Goal: Complete application form: Complete application form

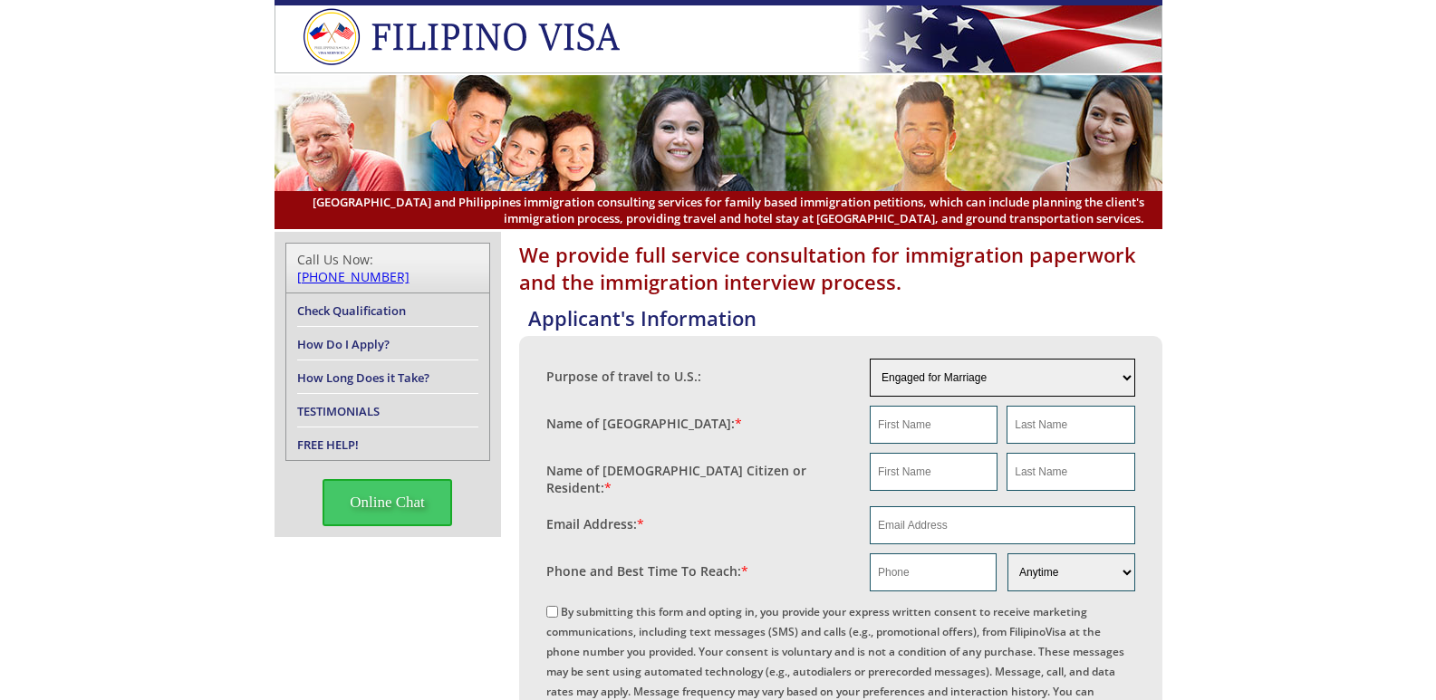
click at [1114, 380] on select "Engaged for Marriage Already Married to [DEMOGRAPHIC_DATA] Citizen / Resident F…" at bounding box center [1002, 378] width 265 height 38
select select "5"
click at [870, 360] on select "Engaged for Marriage Already Married to [DEMOGRAPHIC_DATA] Citizen / Resident F…" at bounding box center [1002, 378] width 265 height 38
click at [910, 491] on input "text" at bounding box center [934, 472] width 128 height 38
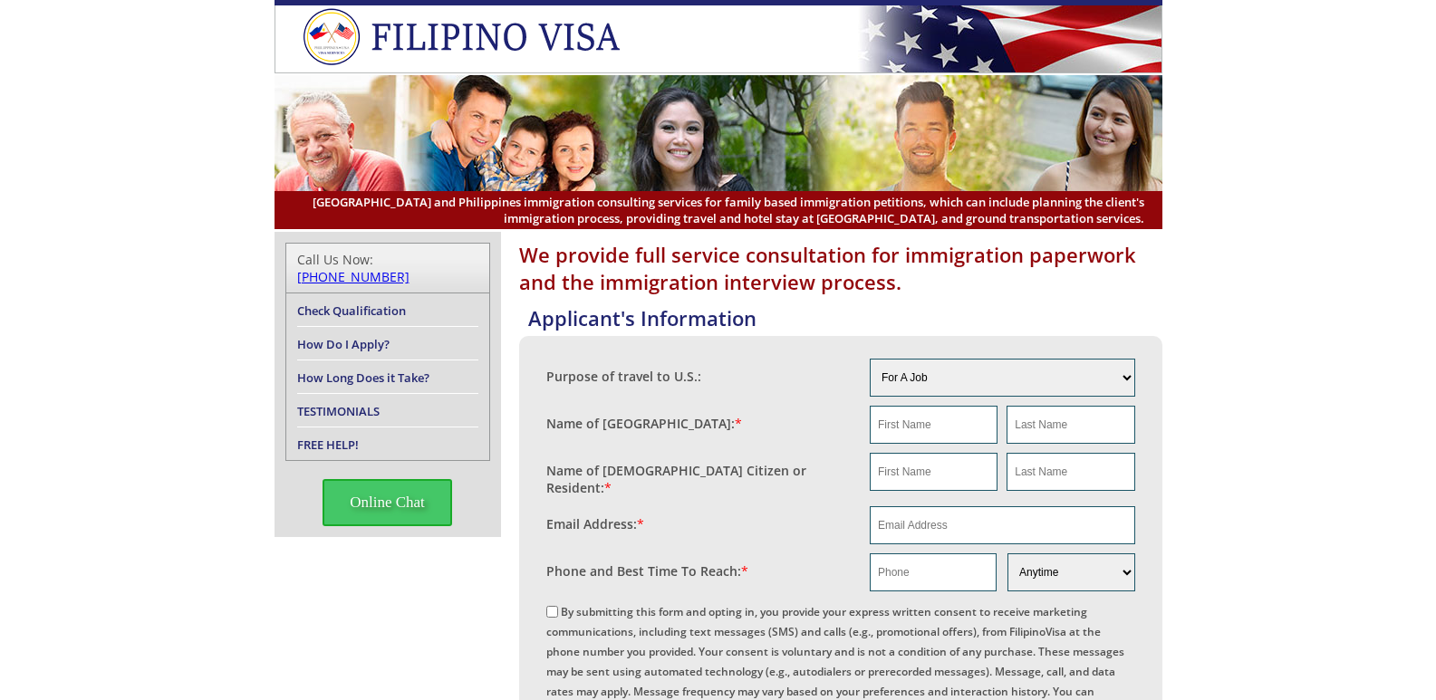
click at [907, 428] on input "text" at bounding box center [934, 425] width 128 height 38
type input "[PERSON_NAME]"
type input "satinitigan"
type input "[PERSON_NAME]"
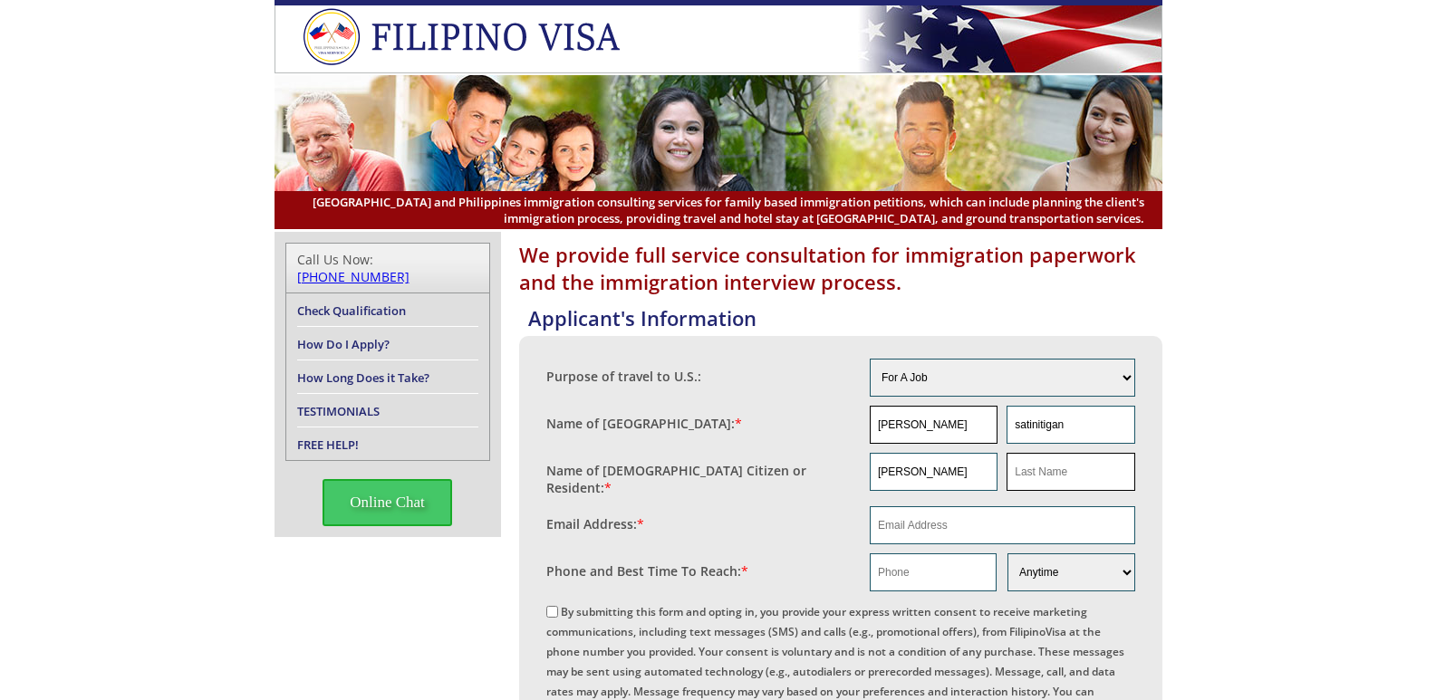
type input "satinitigan"
type input "[PERSON_NAME][EMAIL_ADDRESS][DOMAIN_NAME]"
type input "09565368364"
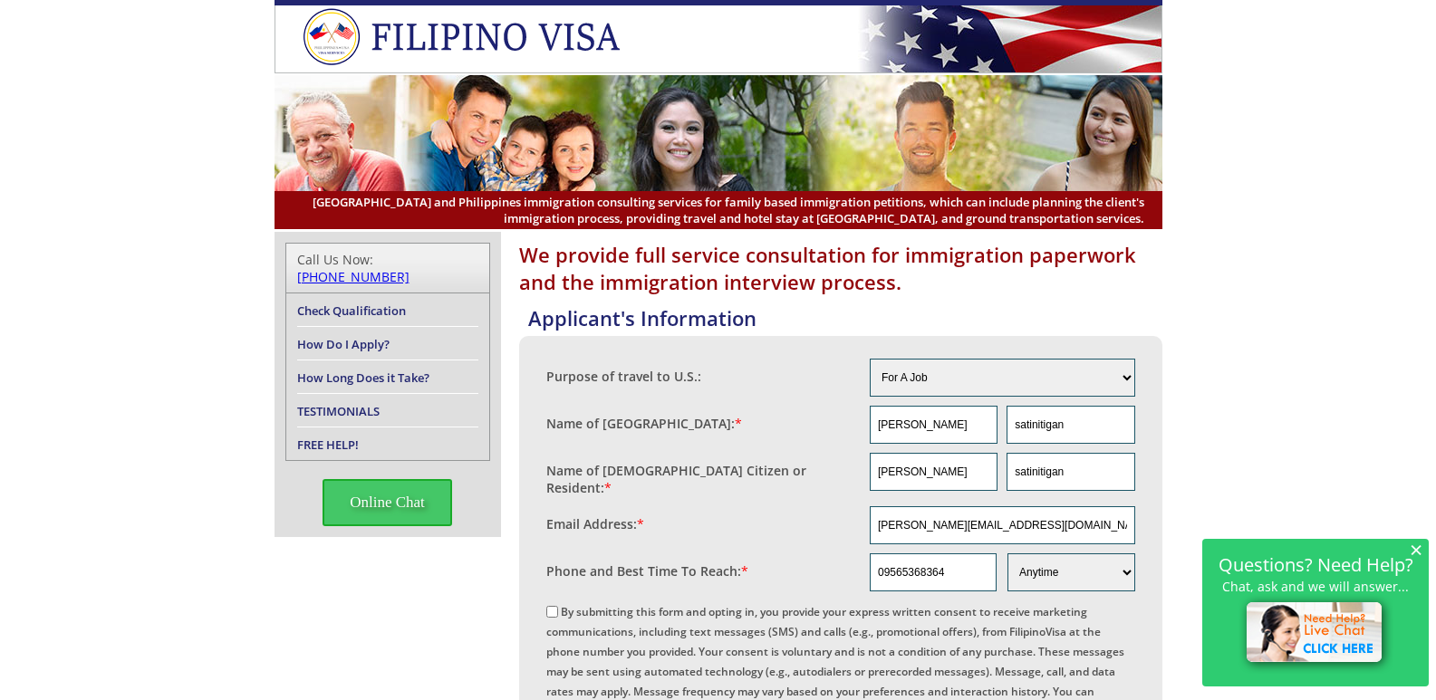
click at [363, 303] on link "Check Qualification" at bounding box center [351, 311] width 109 height 16
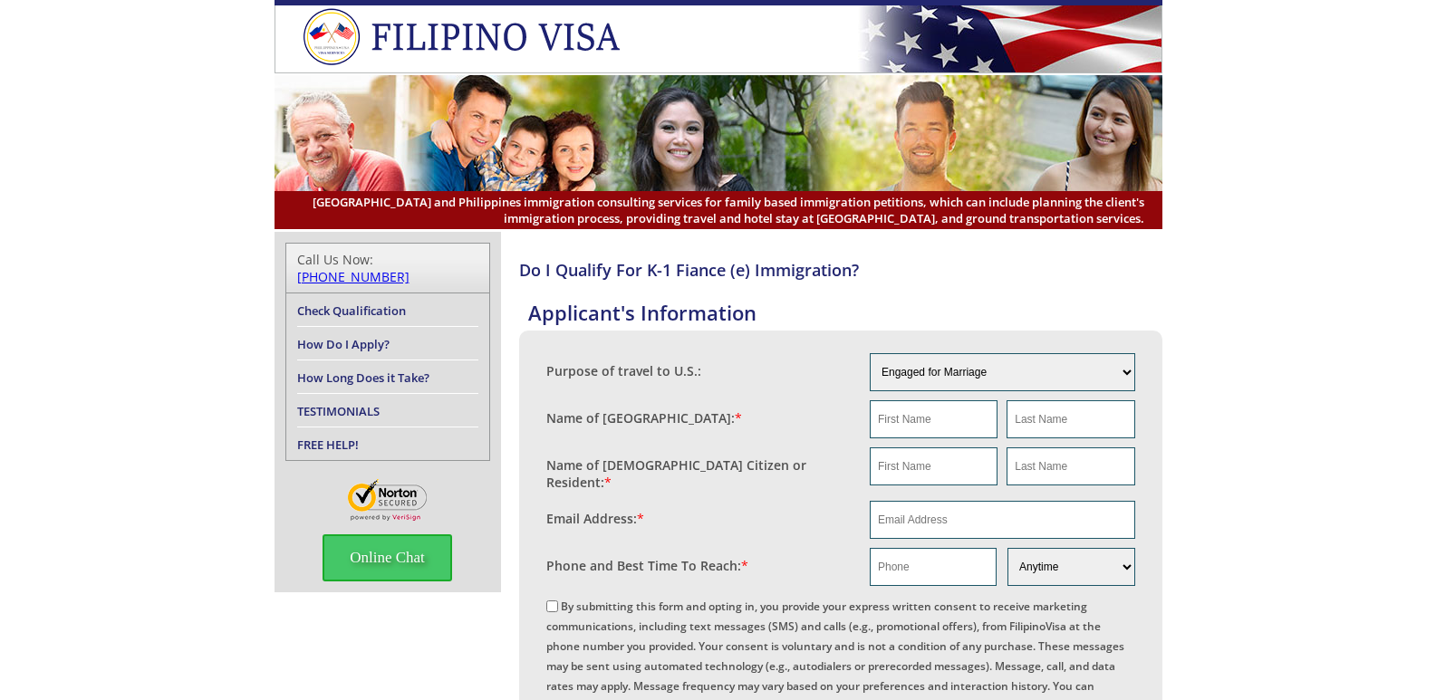
click at [350, 336] on link "How Do I Apply?" at bounding box center [343, 344] width 92 height 16
click at [957, 426] on input "text" at bounding box center [934, 419] width 128 height 38
type input "[PERSON_NAME]"
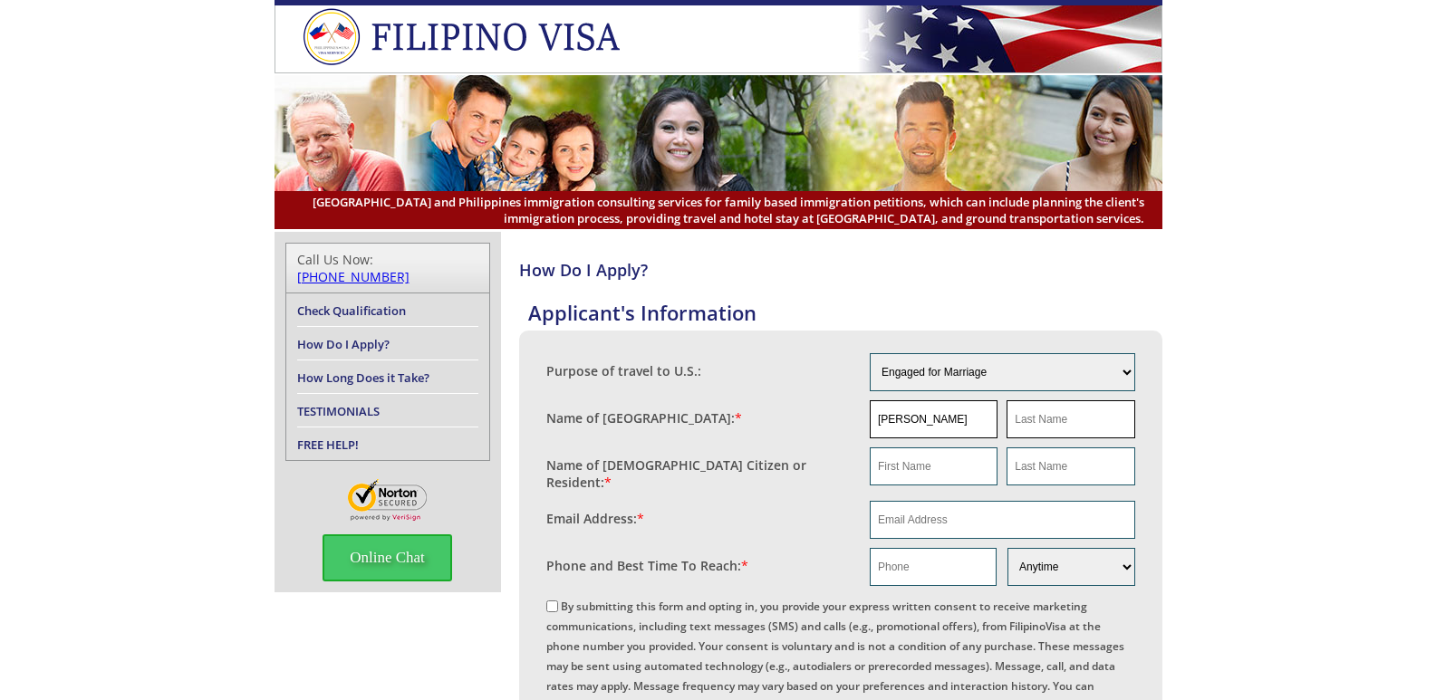
type input "satinitigan"
type input "[PERSON_NAME]"
type input "satinitigan"
type input "[PERSON_NAME][EMAIL_ADDRESS][DOMAIN_NAME]"
type input "09565368364"
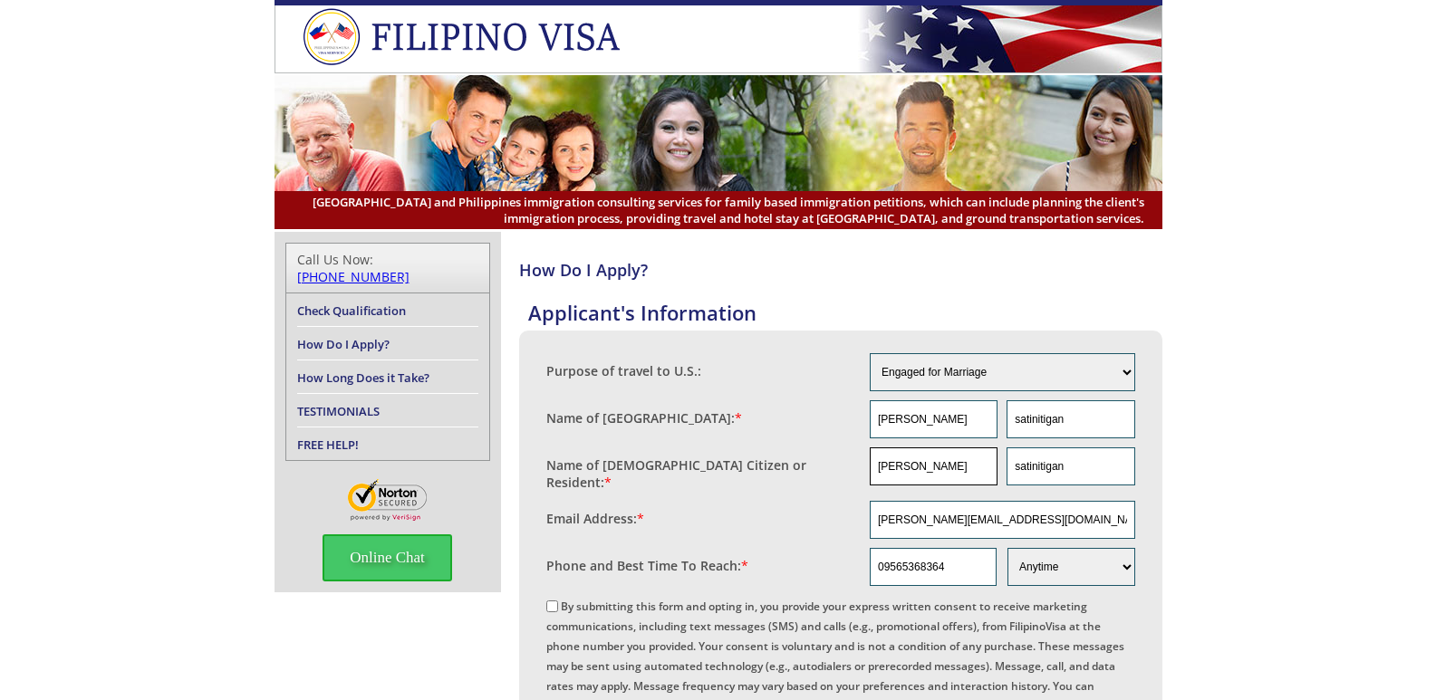
drag, startPoint x: 938, startPoint y: 466, endPoint x: 835, endPoint y: 485, distance: 104.1
click at [835, 485] on fieldset "Name of US Citizen or Resident: * rhea satinitigan" at bounding box center [840, 469] width 589 height 53
drag, startPoint x: 1070, startPoint y: 466, endPoint x: 961, endPoint y: 441, distance: 111.4
click at [961, 441] on div "Purpose of travel to U.S.: Engaged for Marriage Already Married to U.S. Citizen…" at bounding box center [840, 594] width 589 height 490
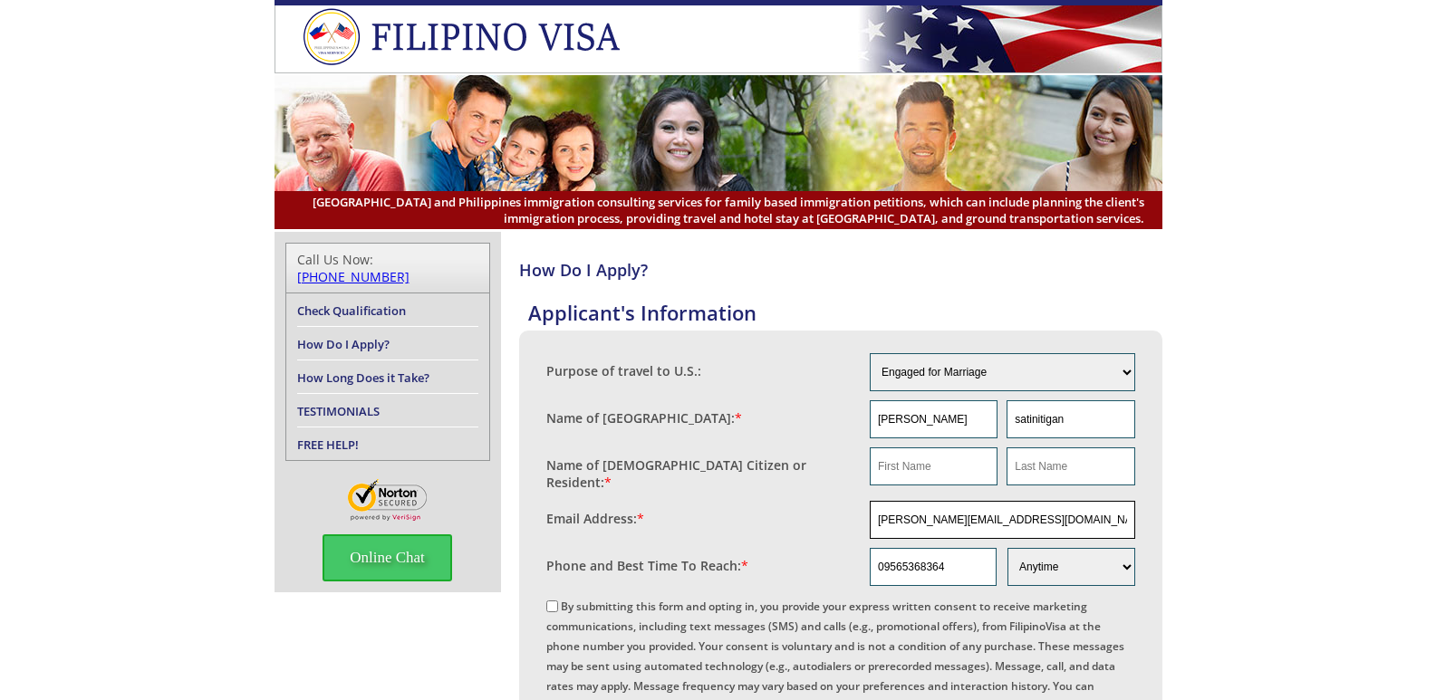
drag, startPoint x: 1060, startPoint y: 509, endPoint x: 818, endPoint y: 497, distance: 242.2
click at [818, 497] on fieldset "Email Address: * rhea.satinitigan23@gmail.com" at bounding box center [840, 519] width 589 height 47
click at [818, 501] on div "Email Address: *" at bounding box center [708, 514] width 324 height 27
click at [1055, 513] on input "[PERSON_NAME][EMAIL_ADDRESS][DOMAIN_NAME]" at bounding box center [1002, 520] width 265 height 38
type input "chin.lutchavez@gmail.com"
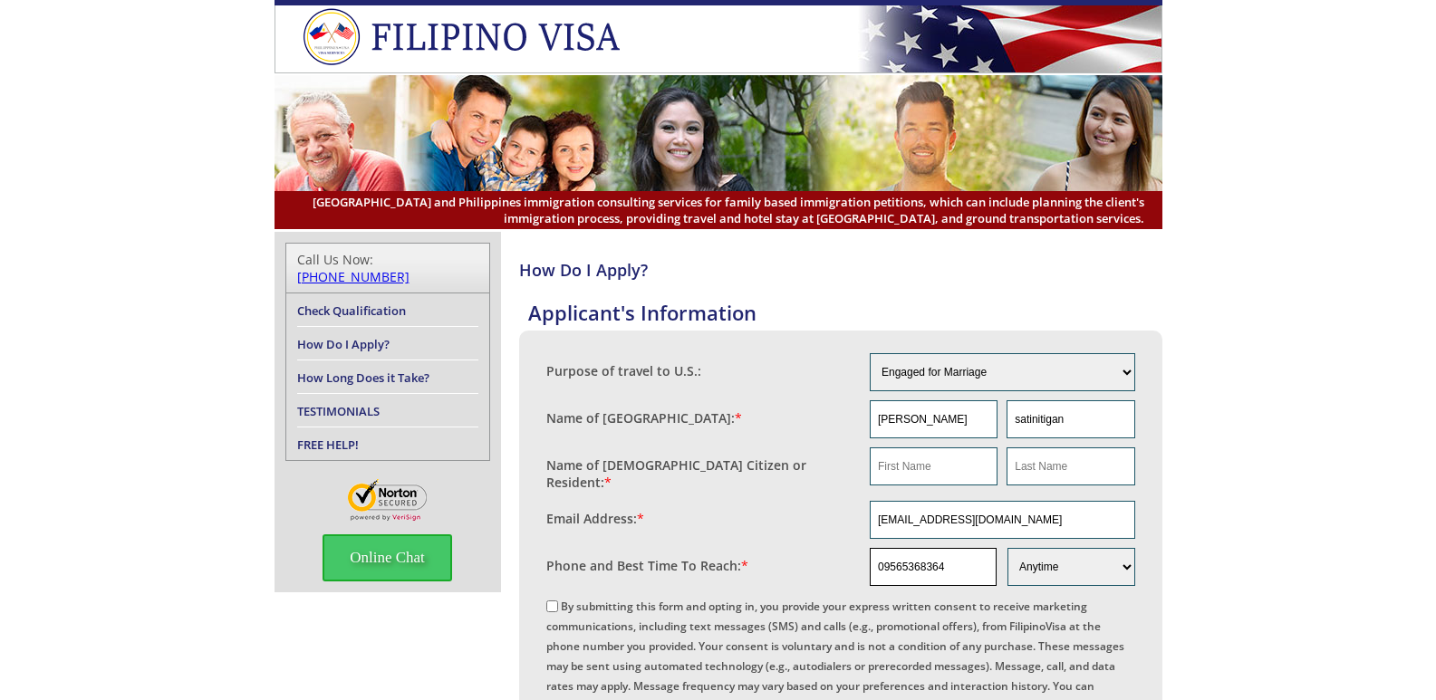
click at [945, 572] on input "09565368364" at bounding box center [933, 567] width 127 height 38
type input "01008232"
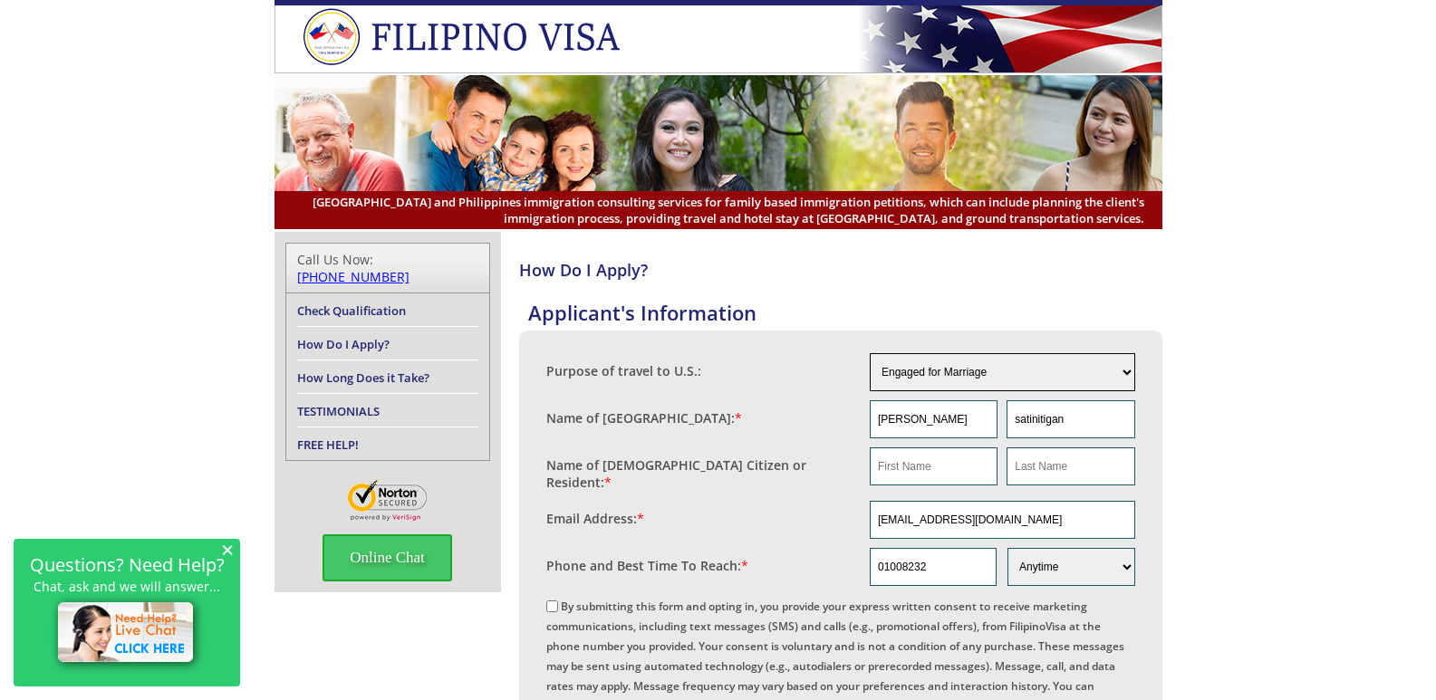
click at [1037, 370] on select "Engaged for Marriage Already Married to [DEMOGRAPHIC_DATA] Citizen / Resident F…" at bounding box center [1002, 372] width 265 height 38
select select "5"
click at [870, 354] on select "Engaged for Marriage Already Married to [DEMOGRAPHIC_DATA] Citizen / Resident F…" at bounding box center [1002, 372] width 265 height 38
click at [550, 601] on input "By submitting this form and opting in, you provide your express written consent…" at bounding box center [552, 607] width 12 height 12
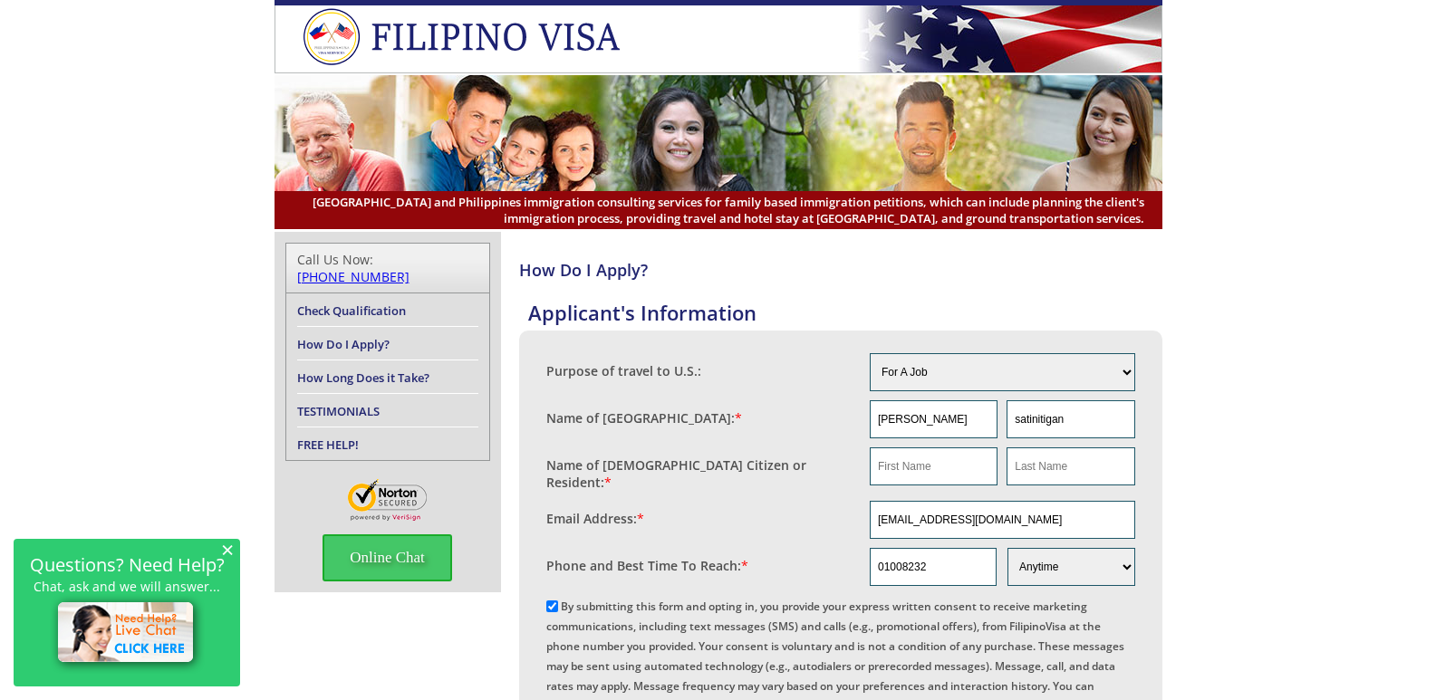
click at [550, 601] on input "By submitting this form and opting in, you provide your express written consent…" at bounding box center [552, 607] width 12 height 12
click at [552, 607] on input "By submitting this form and opting in, you provide your express written consent…" at bounding box center [552, 607] width 12 height 12
checkbox input "true"
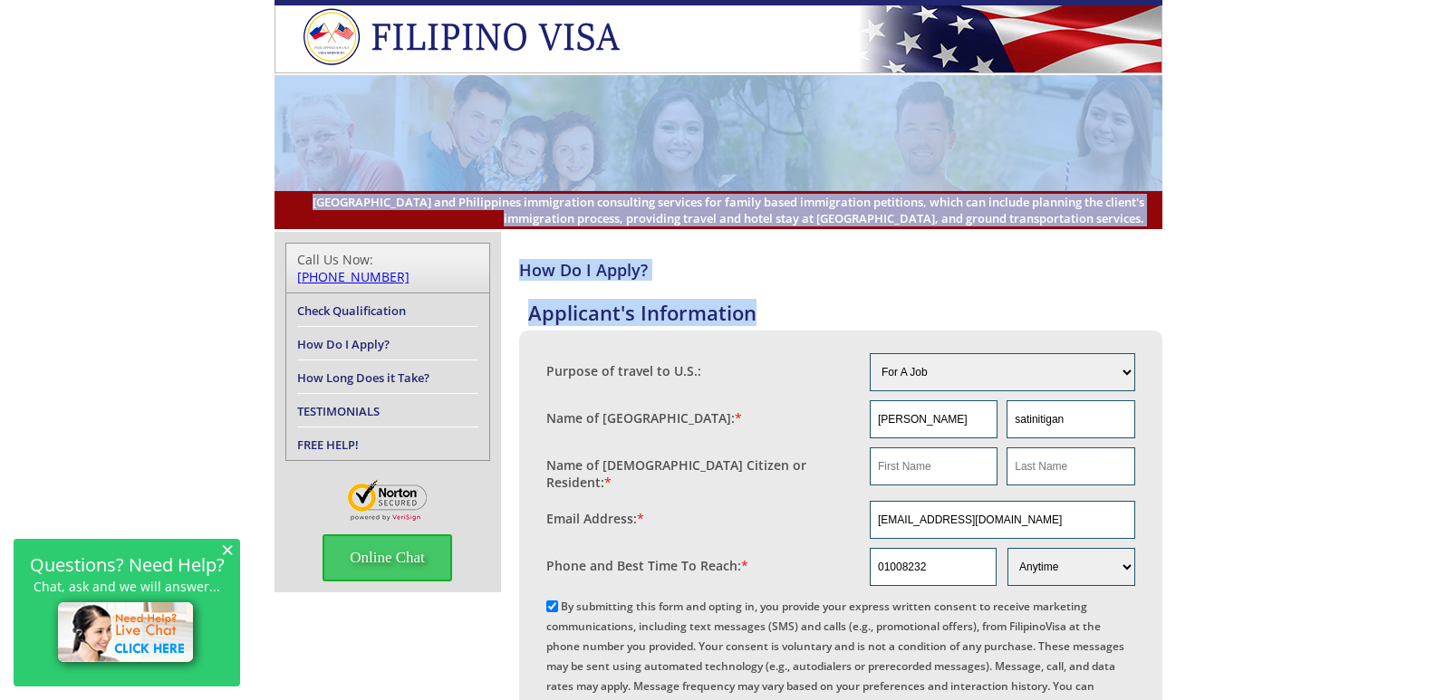
drag, startPoint x: 1432, startPoint y: 159, endPoint x: 1422, endPoint y: 343, distance: 184.2
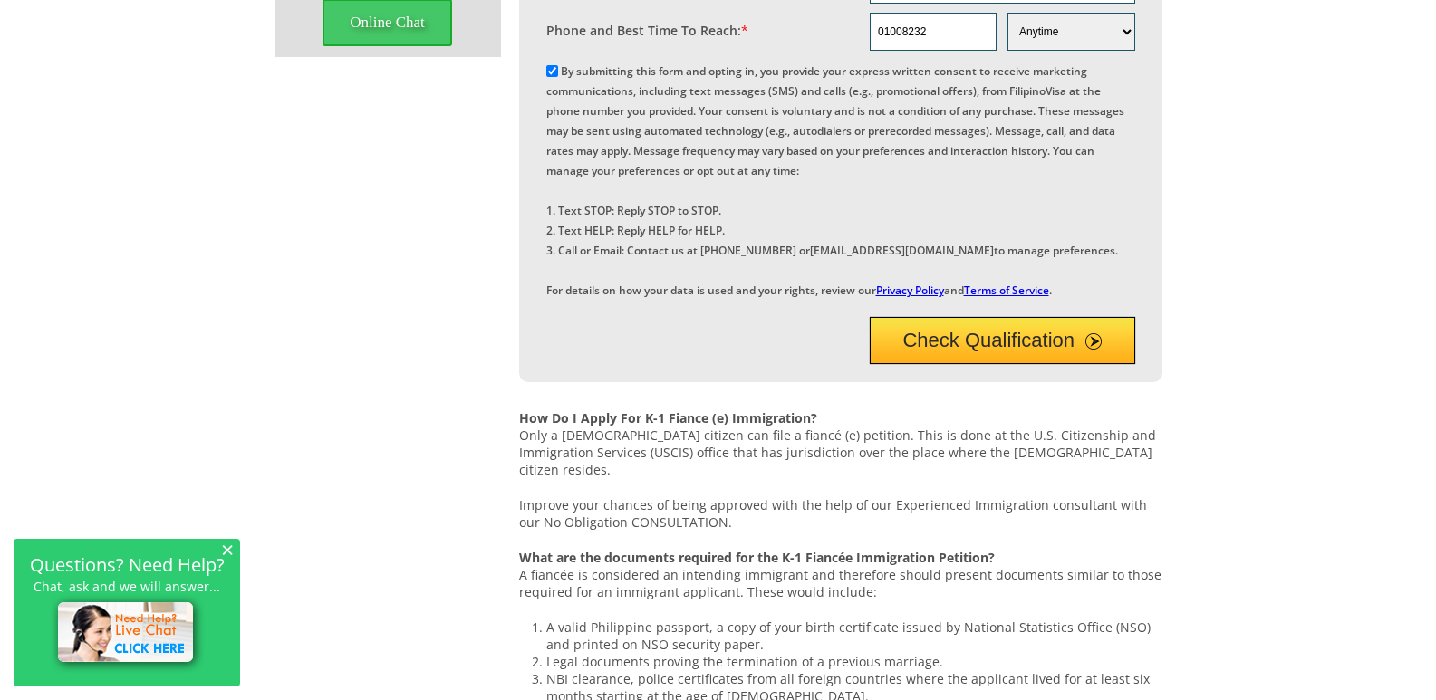
scroll to position [551, 0]
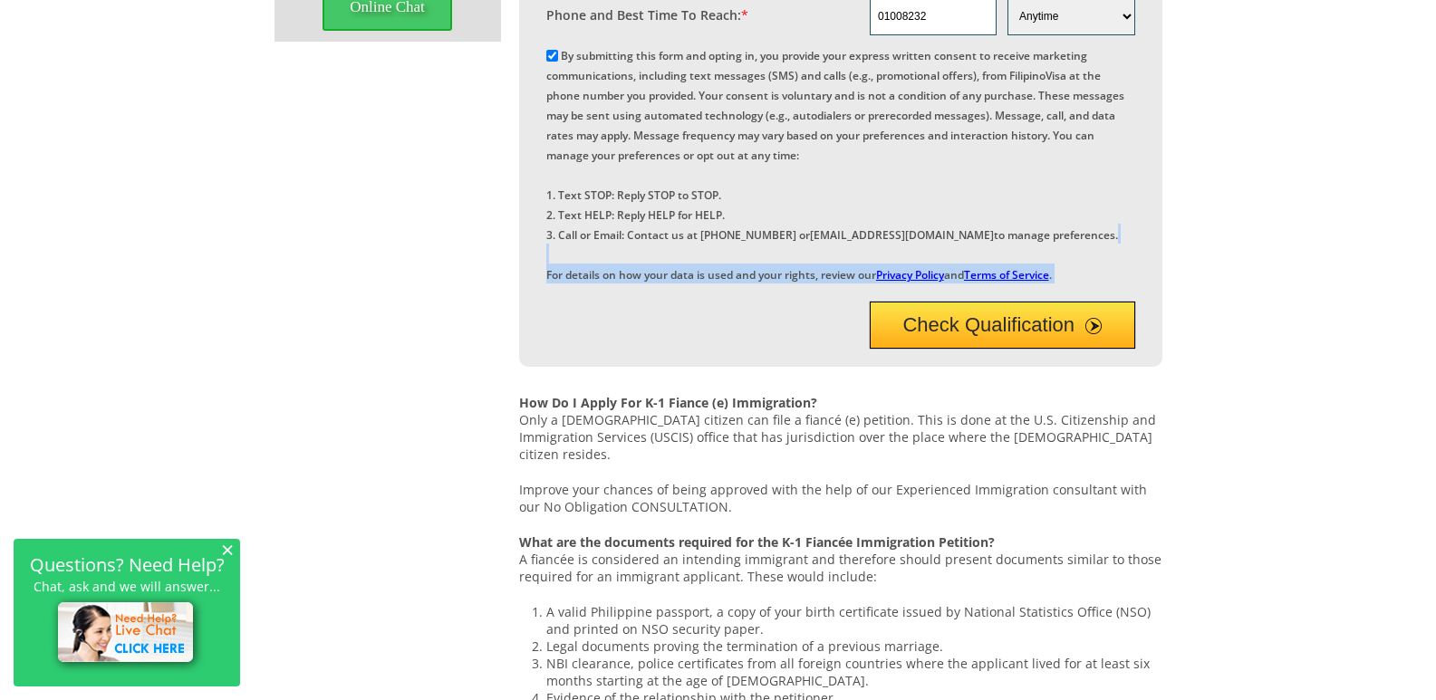
drag, startPoint x: 1429, startPoint y: 298, endPoint x: 1418, endPoint y: 377, distance: 79.7
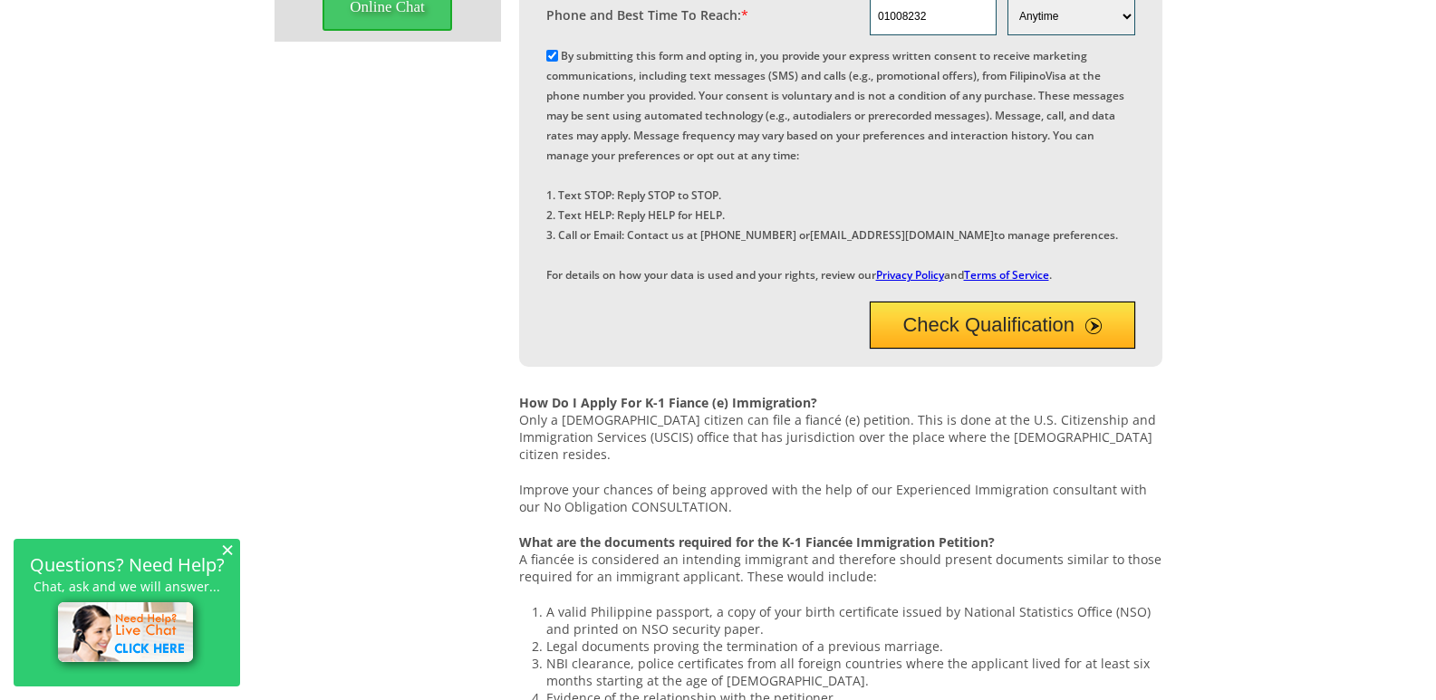
click at [1025, 349] on button "Check Qualification" at bounding box center [1002, 325] width 265 height 47
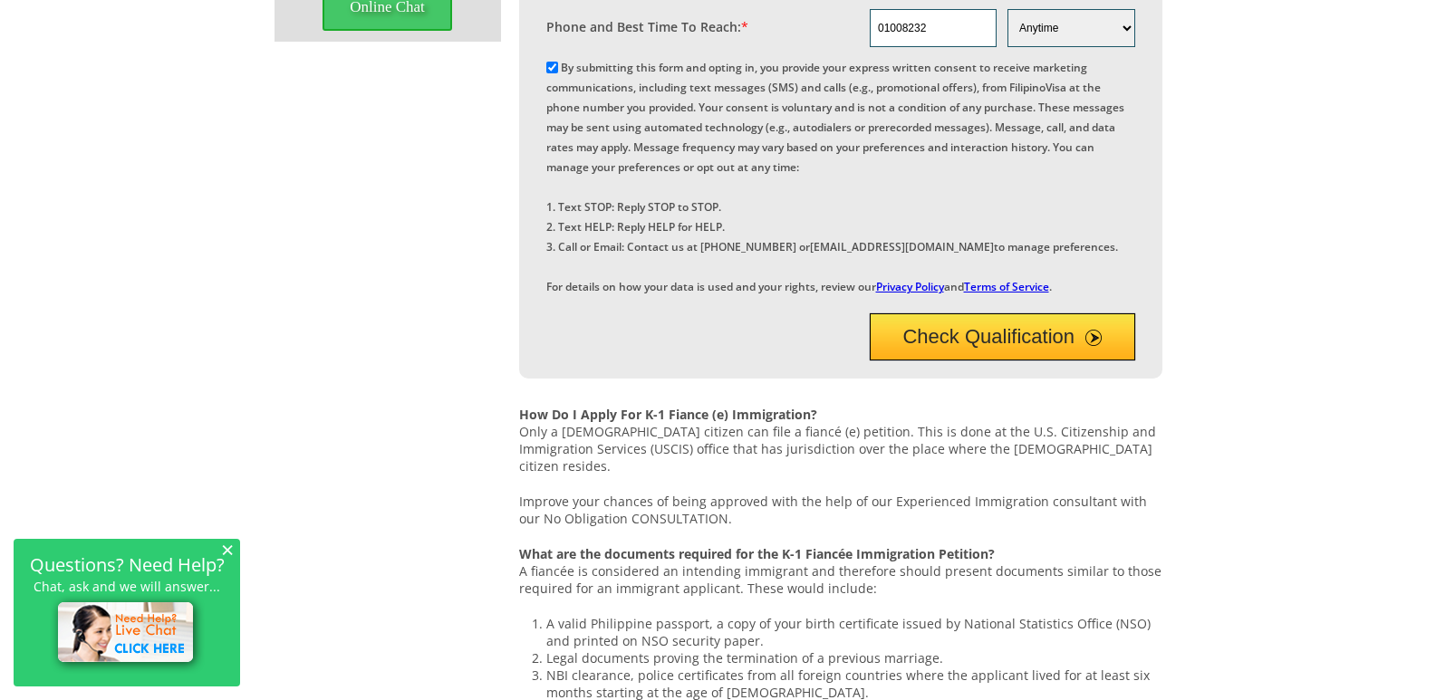
scroll to position [118, 0]
